Goal: Navigation & Orientation: Go to known website

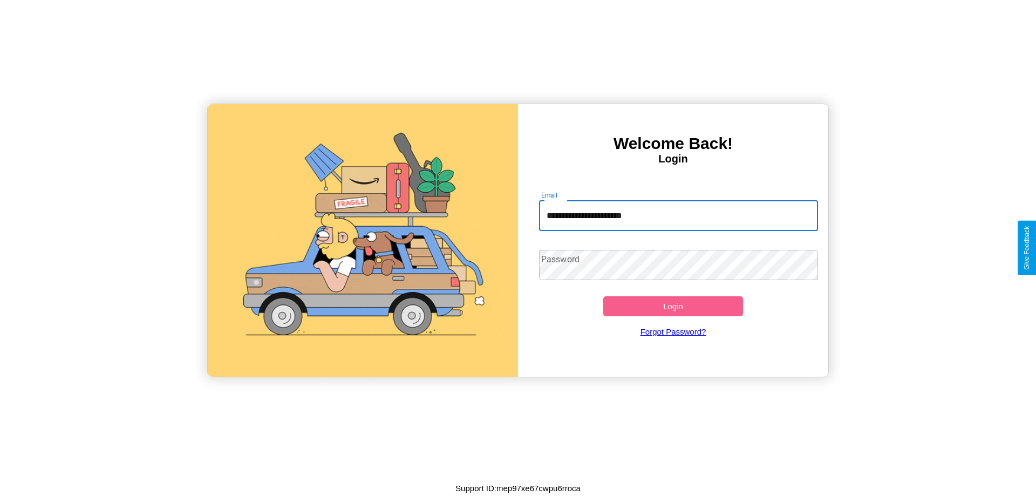
type input "**********"
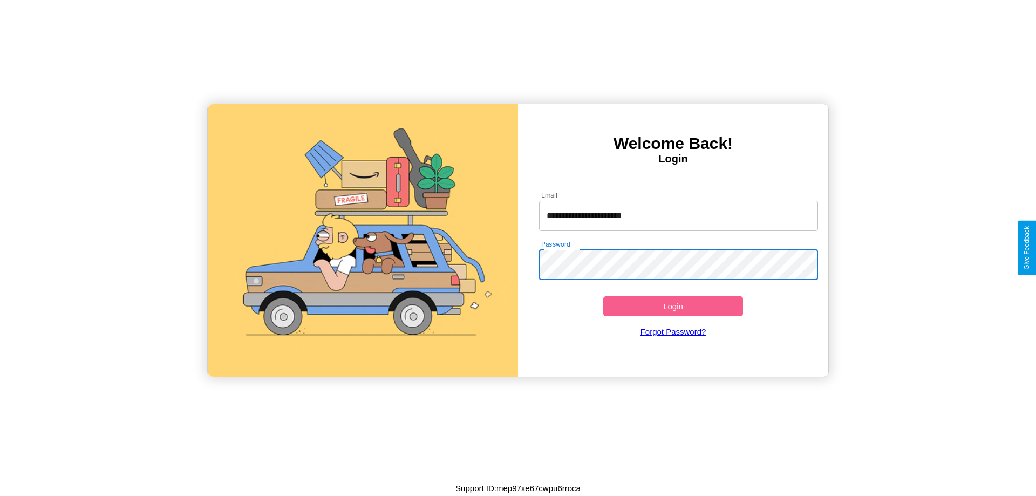
click at [673, 306] on button "Login" at bounding box center [673, 306] width 140 height 20
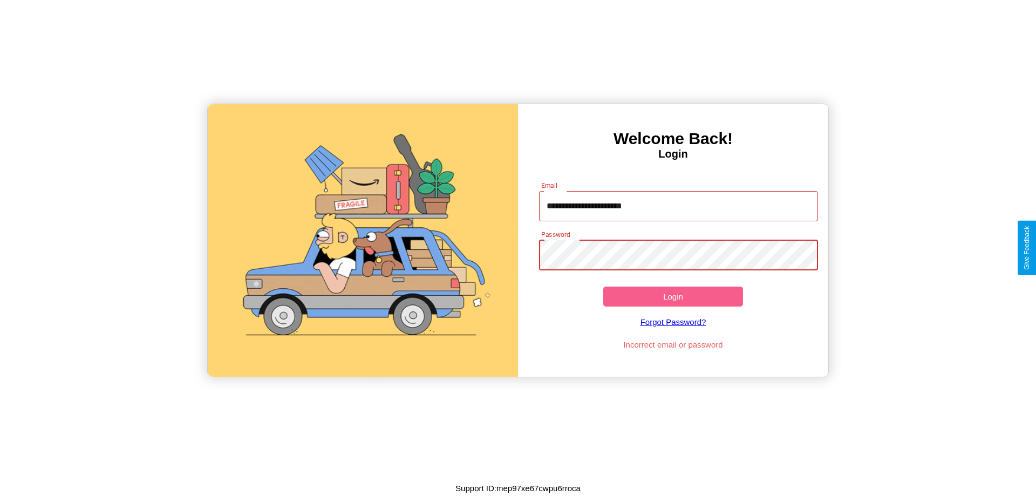
click at [673, 296] on button "Login" at bounding box center [673, 296] width 140 height 20
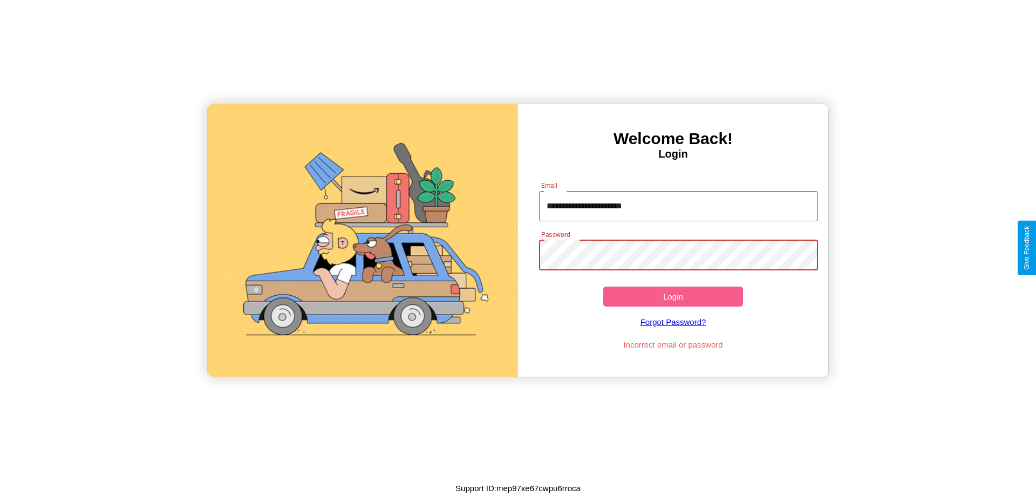
click at [673, 296] on button "Login" at bounding box center [673, 296] width 140 height 20
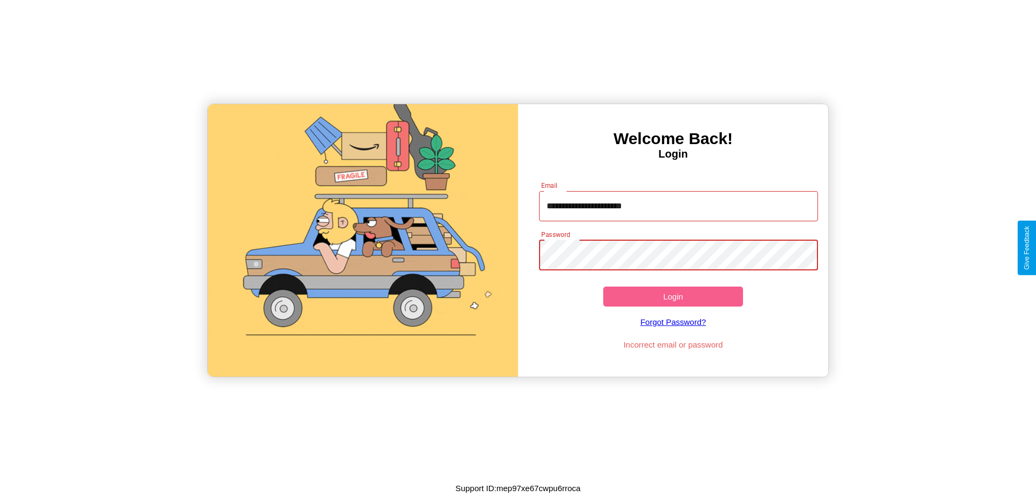
click at [673, 296] on button "Login" at bounding box center [673, 296] width 140 height 20
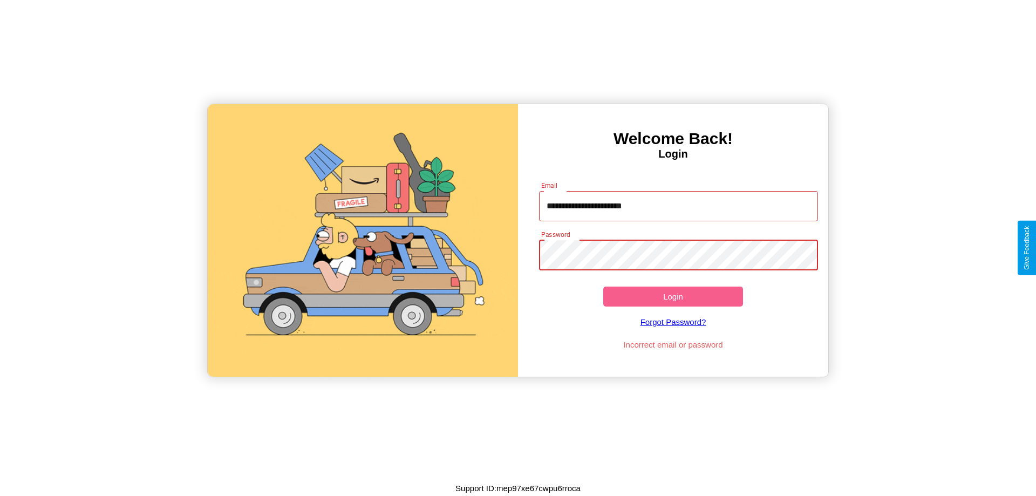
click at [673, 296] on button "Login" at bounding box center [673, 296] width 140 height 20
